Goal: Use online tool/utility: Utilize a website feature to perform a specific function

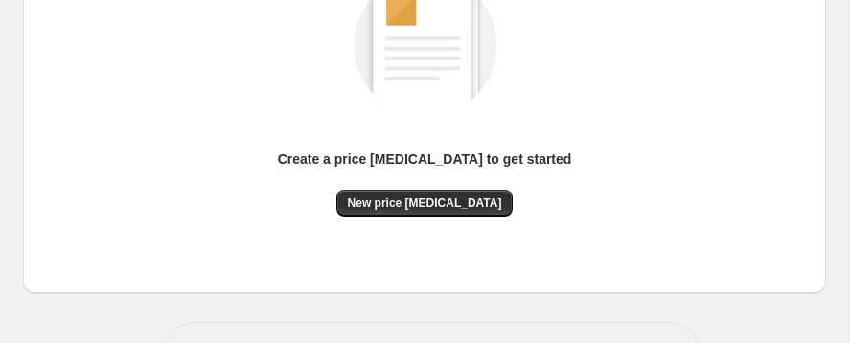
scroll to position [181, 0]
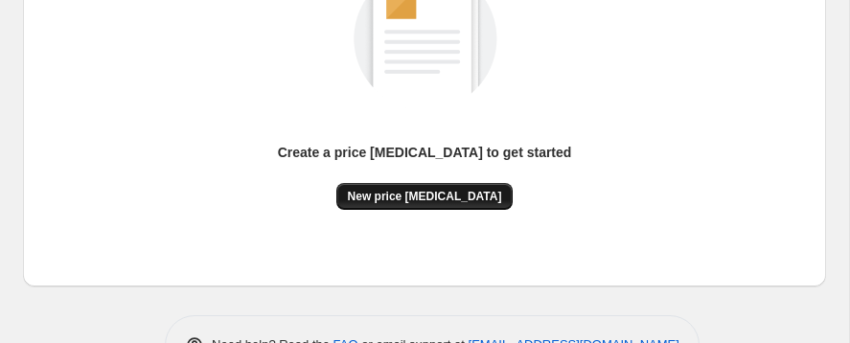
click at [381, 204] on span "New price change job" at bounding box center [425, 196] width 154 height 15
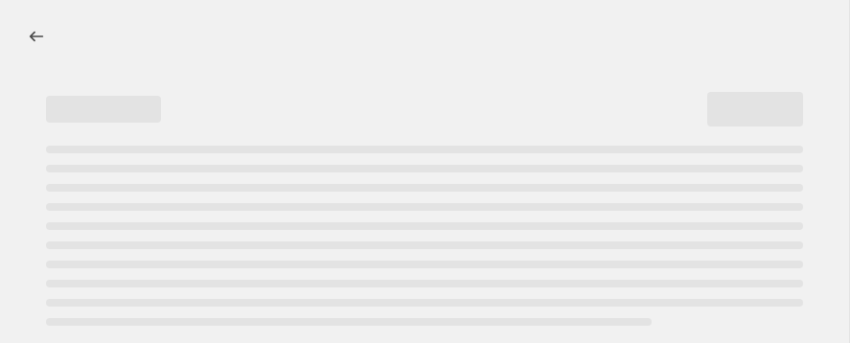
select select "percentage"
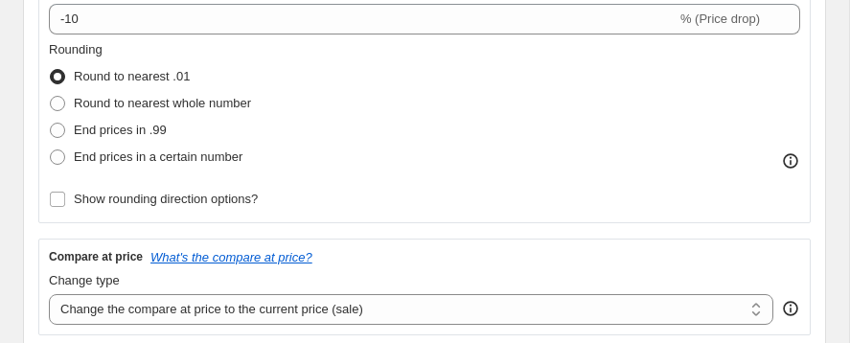
scroll to position [468, 0]
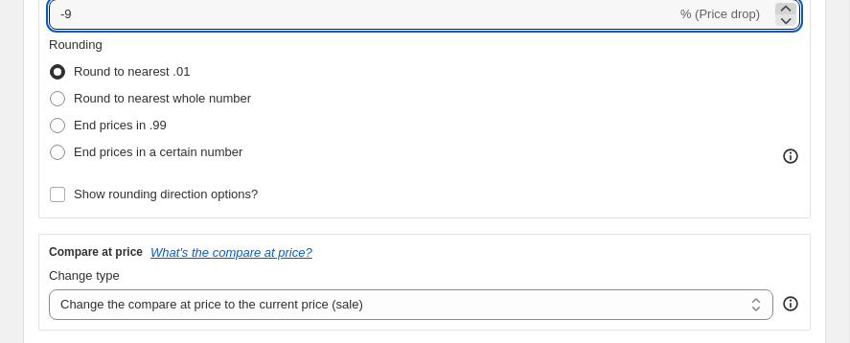
click at [776, 18] on icon at bounding box center [785, 8] width 19 height 19
click at [776, 30] on icon at bounding box center [785, 20] width 19 height 19
click at [781, 11] on icon at bounding box center [786, 8] width 11 height 6
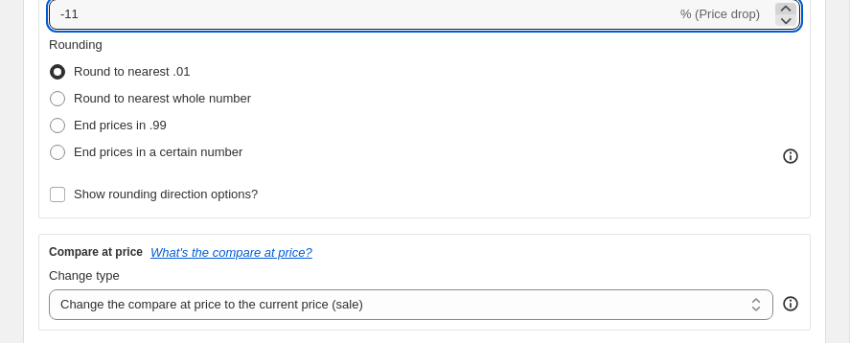
click at [776, 18] on icon at bounding box center [785, 8] width 19 height 19
click at [776, 30] on icon at bounding box center [785, 20] width 19 height 19
click at [776, 18] on icon at bounding box center [785, 8] width 19 height 19
type input "-10"
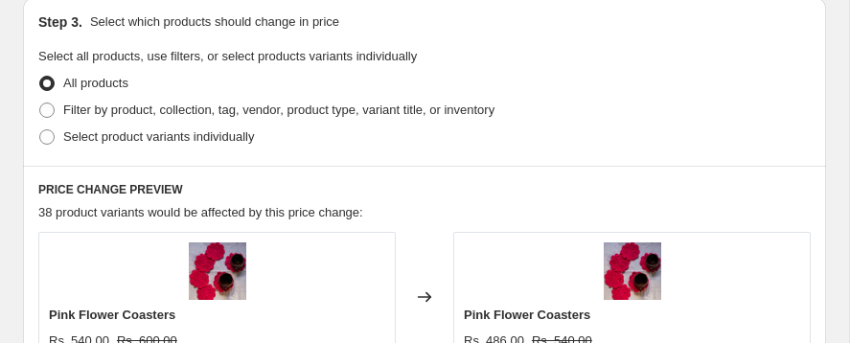
scroll to position [1099, 0]
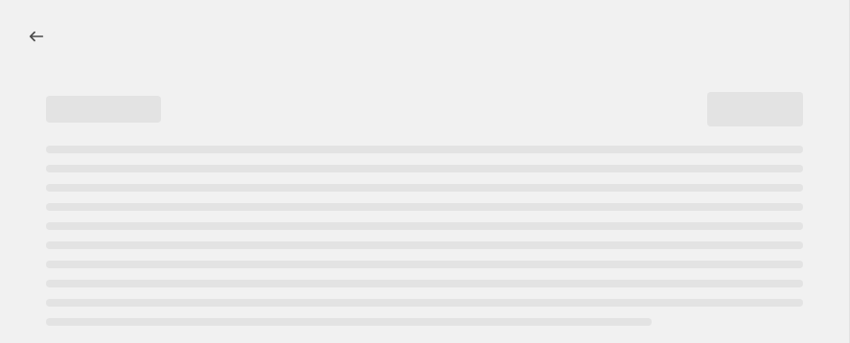
select select "percentage"
